Goal: Information Seeking & Learning: Learn about a topic

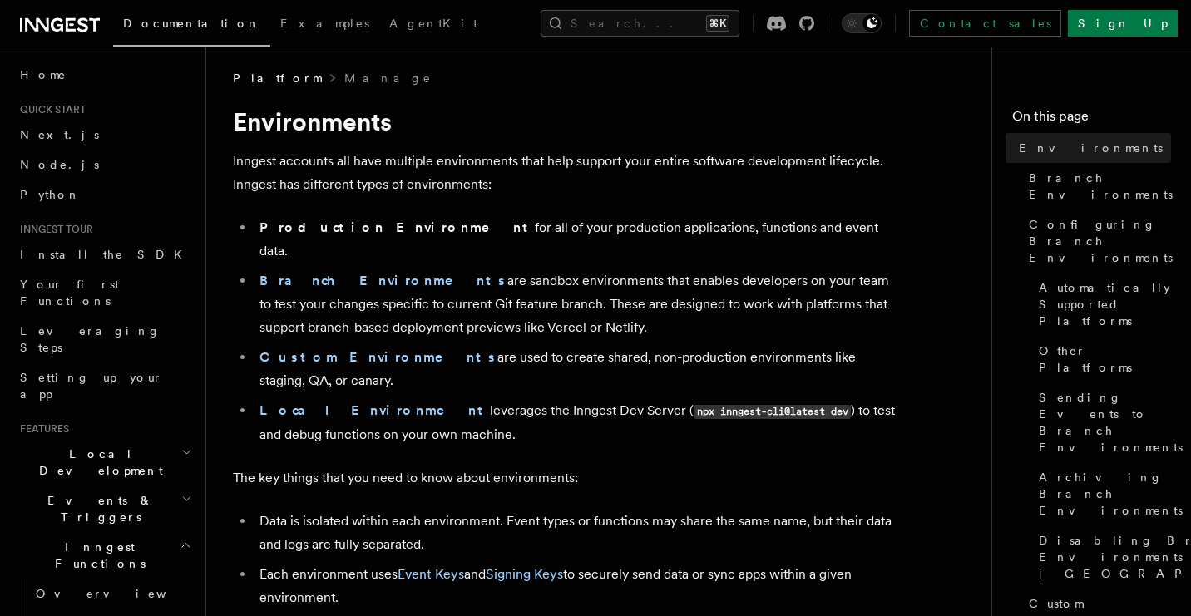
scroll to position [5, 0]
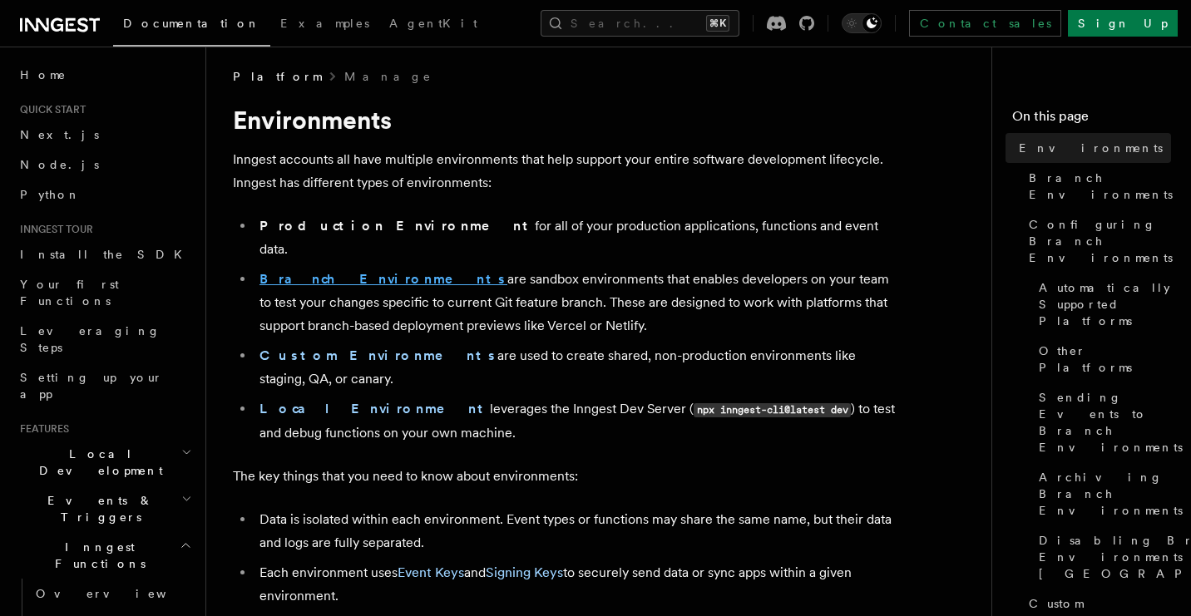
click at [354, 271] on strong "Branch Environments" at bounding box center [383, 279] width 248 height 16
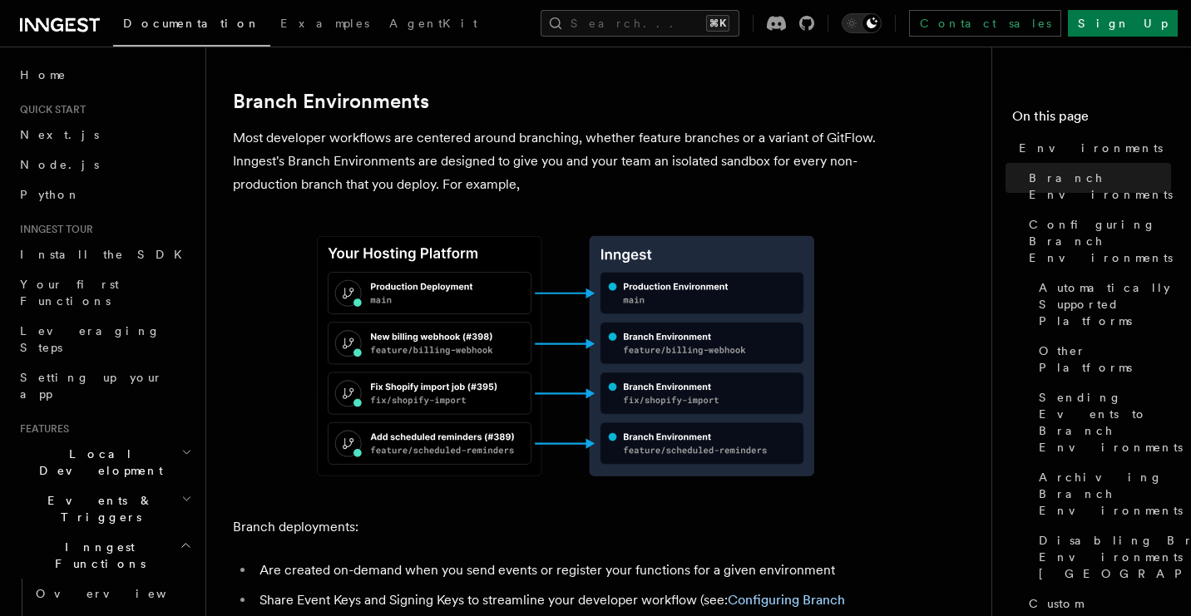
scroll to position [693, 0]
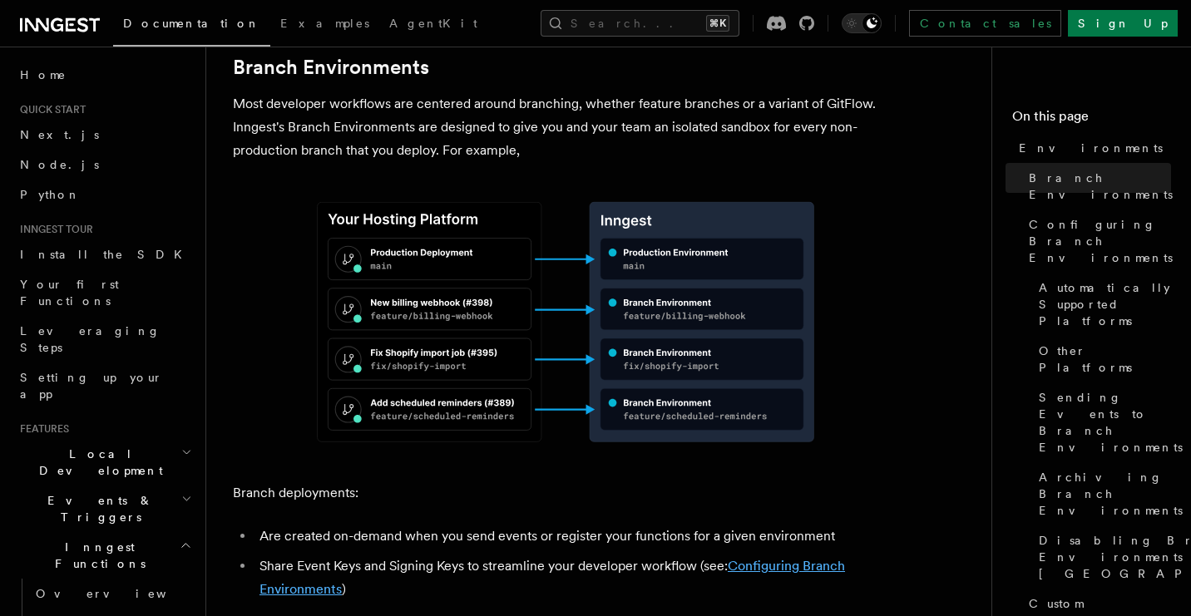
click at [323, 558] on link "Configuring Branch Environments" at bounding box center [551, 577] width 585 height 39
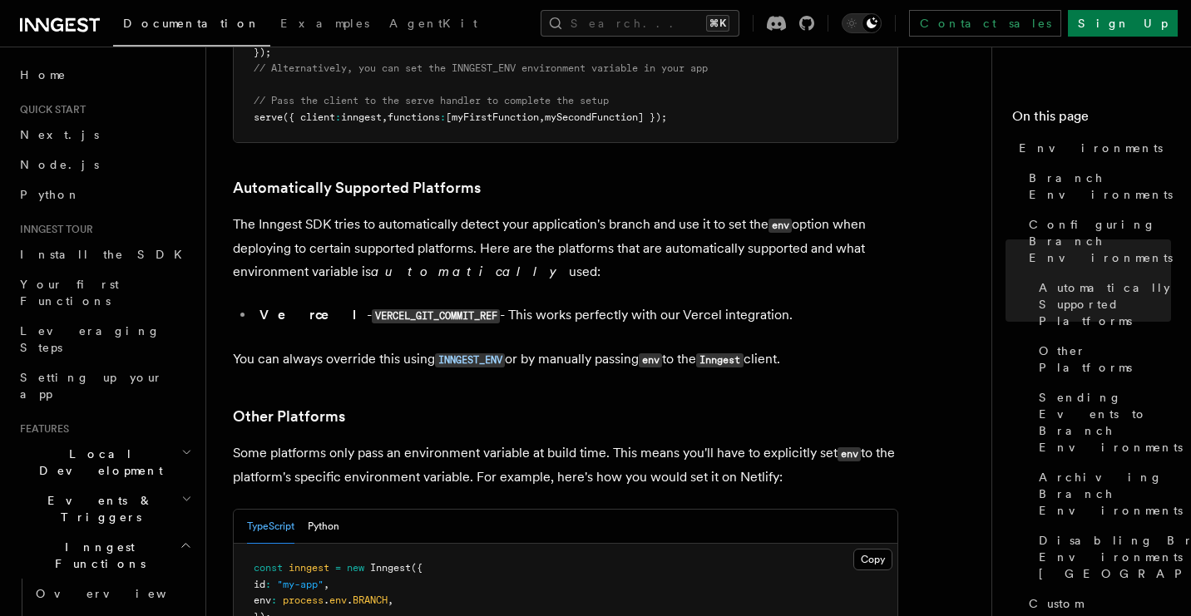
scroll to position [1866, 0]
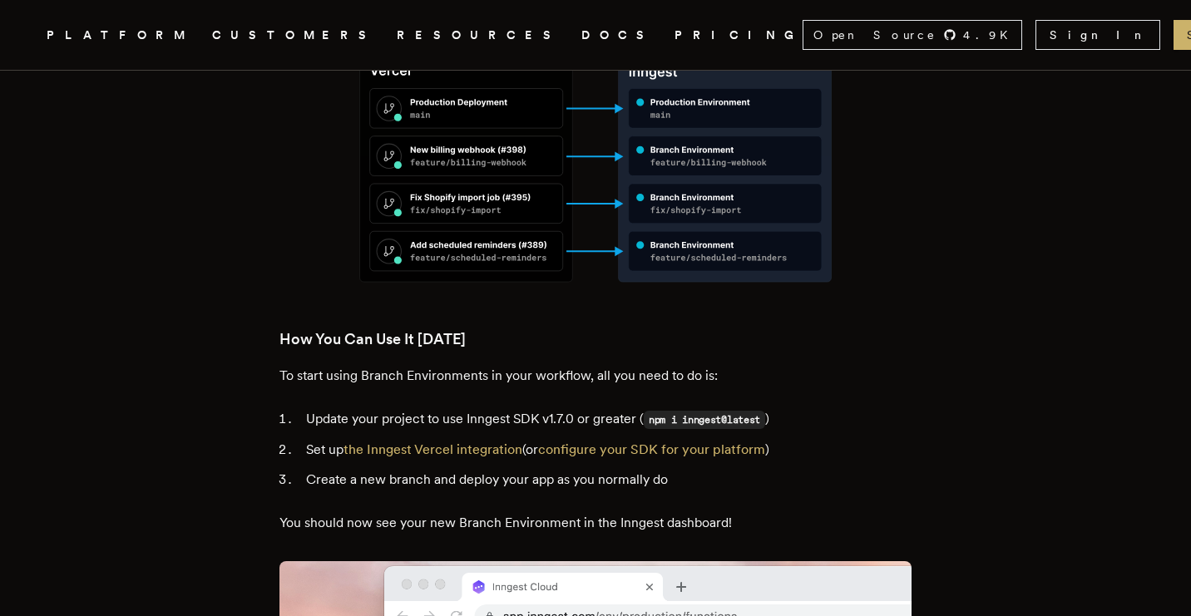
scroll to position [2154, 0]
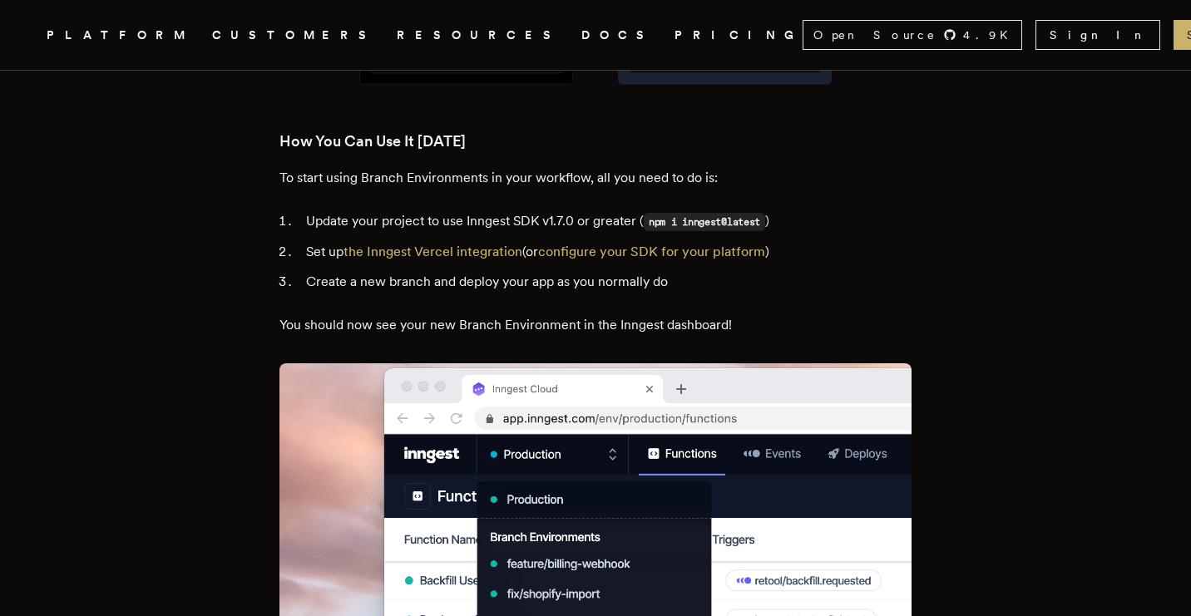
click at [329, 270] on li "Create a new branch and deploy your app as you normally do" at bounding box center [606, 281] width 610 height 23
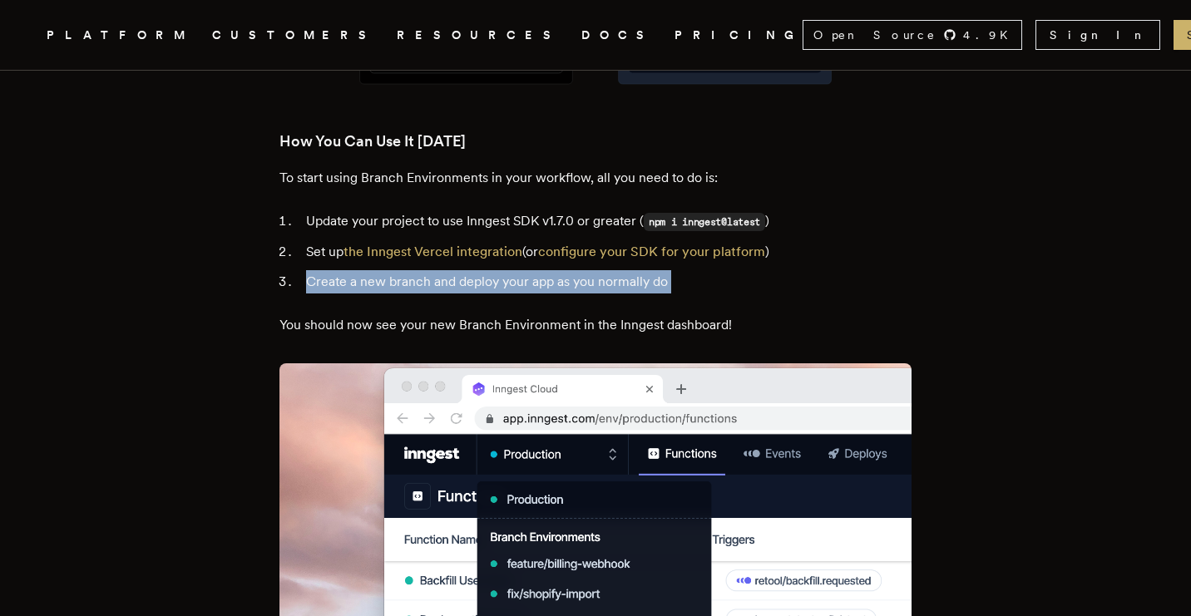
click at [329, 270] on li "Create a new branch and deploy your app as you normally do" at bounding box center [606, 281] width 610 height 23
click at [328, 270] on li "Create a new branch and deploy your app as you normally do" at bounding box center [606, 281] width 610 height 23
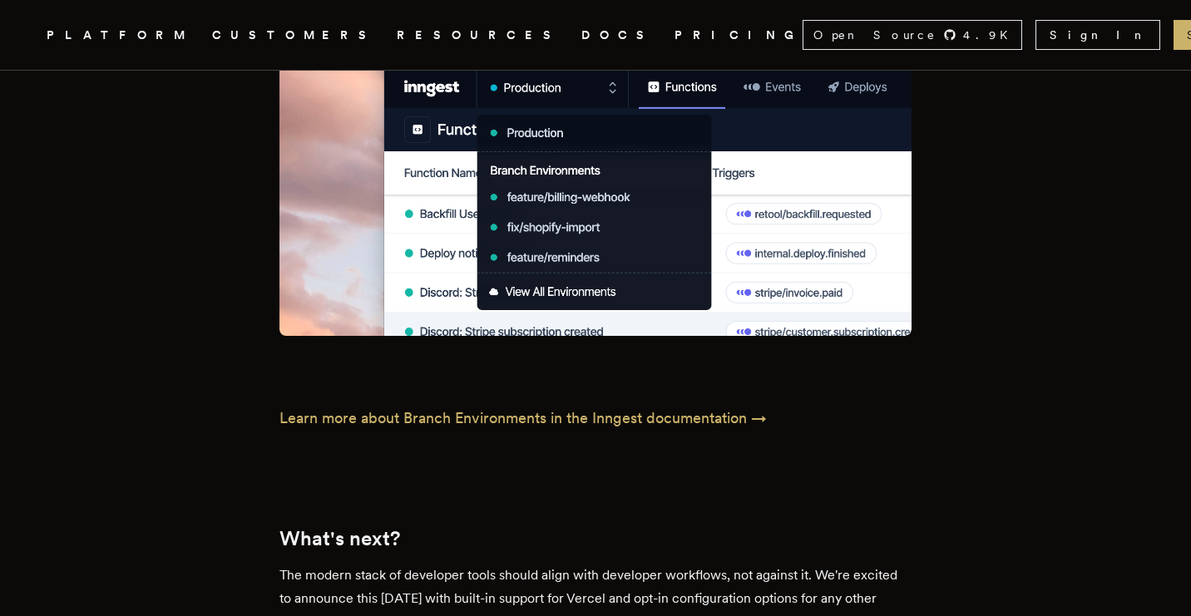
scroll to position [2588, 0]
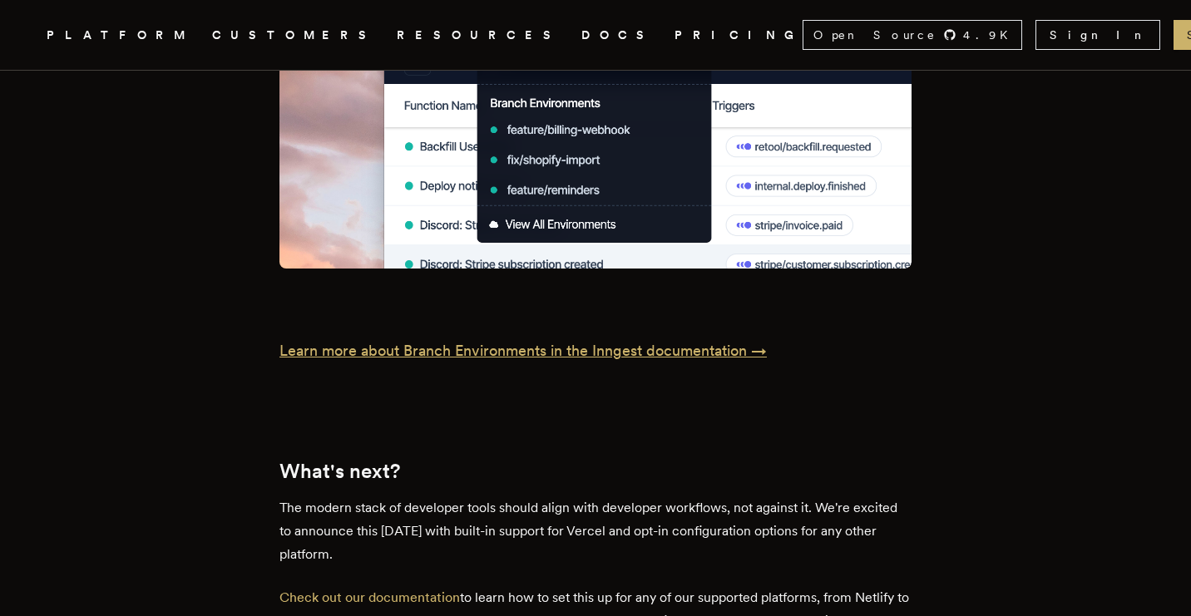
click at [308, 339] on p "Learn more about Branch Environments in the Inngest documentation →" at bounding box center [595, 350] width 632 height 23
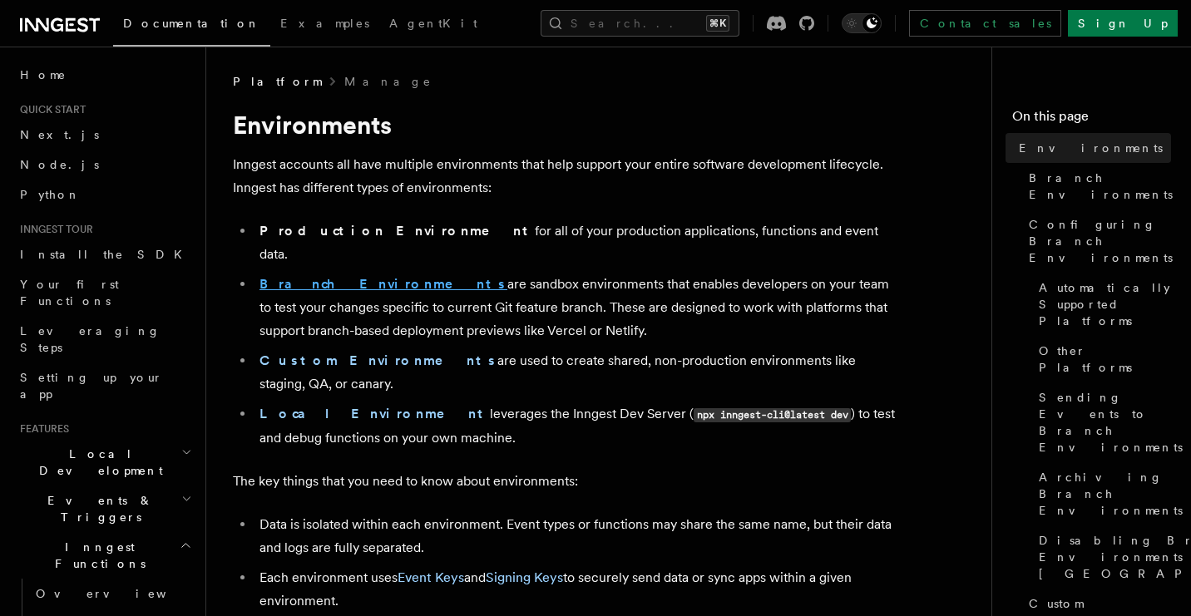
click at [310, 276] on strong "Branch Environments" at bounding box center [383, 284] width 248 height 16
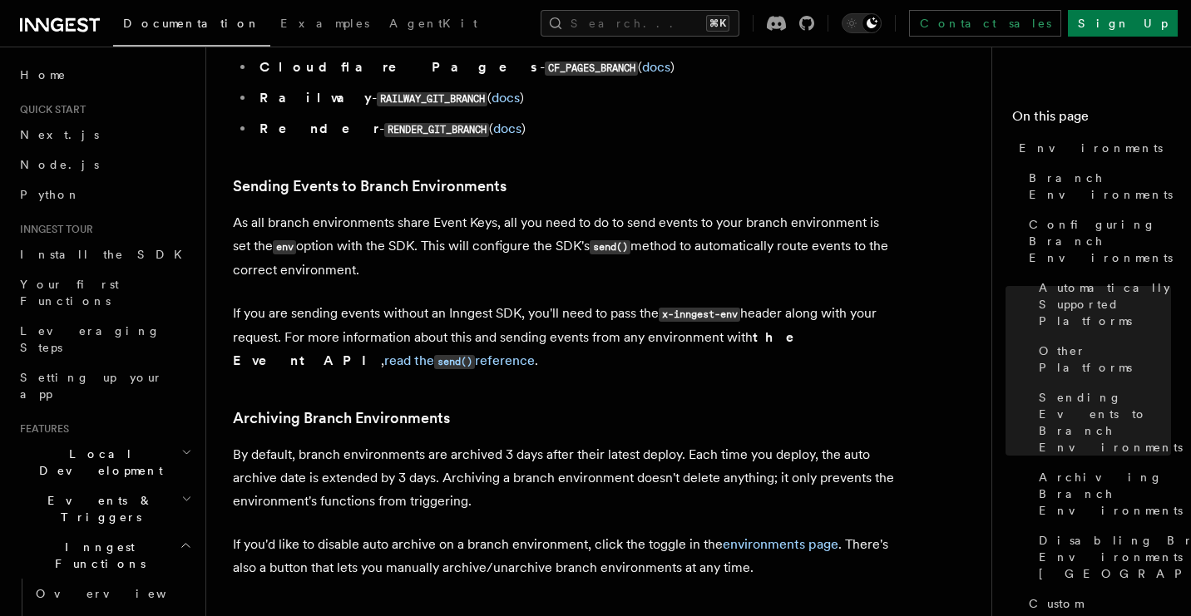
scroll to position [2551, 0]
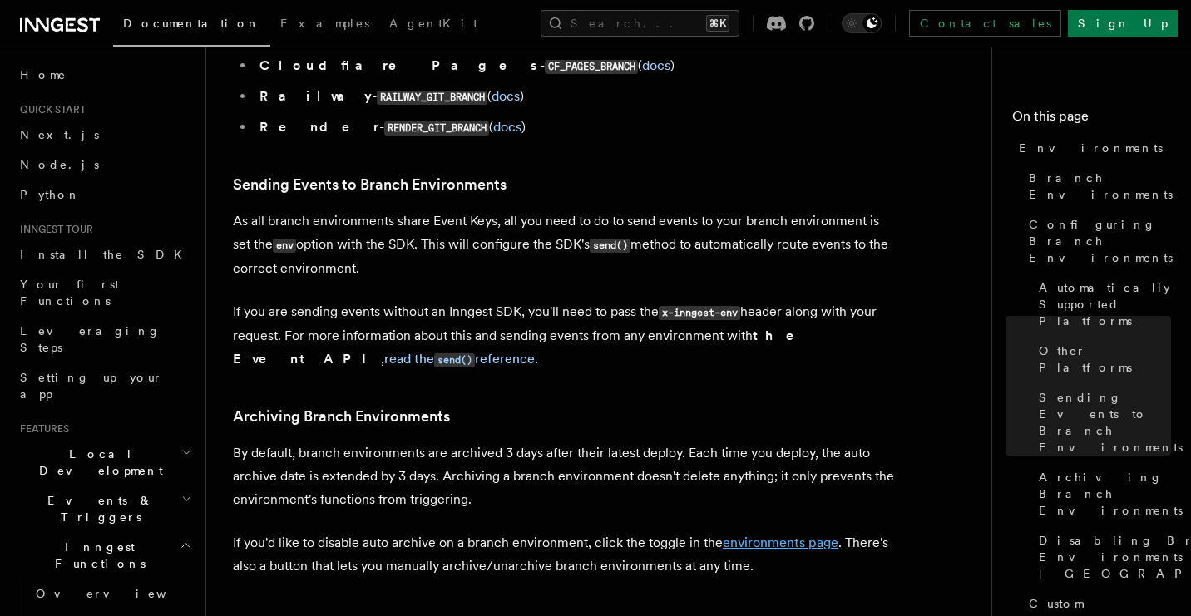
click at [786, 535] on link "environments page" at bounding box center [781, 543] width 116 height 16
